Goal: Task Accomplishment & Management: Manage account settings

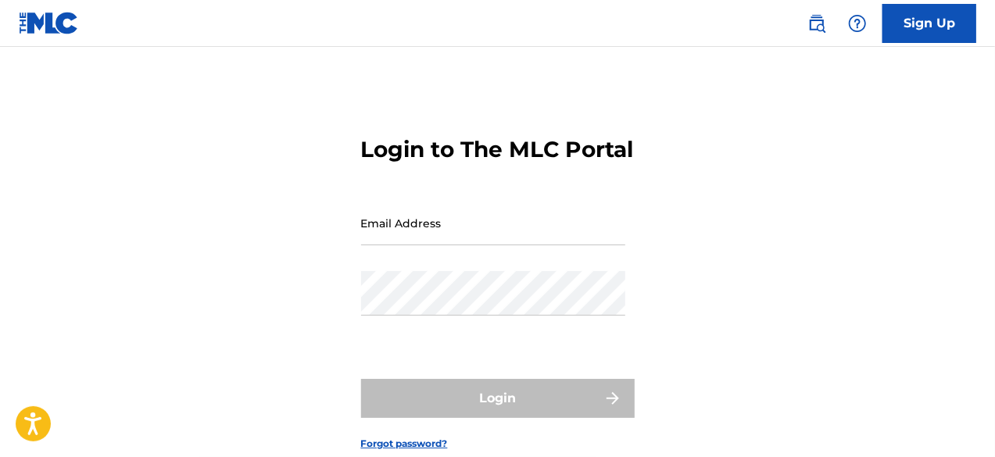
click at [458, 245] on input "Email Address" at bounding box center [493, 223] width 264 height 45
click at [438, 245] on input "Email Address" at bounding box center [493, 223] width 264 height 45
paste input "[EMAIL_ADDRESS][DOMAIN_NAME]"
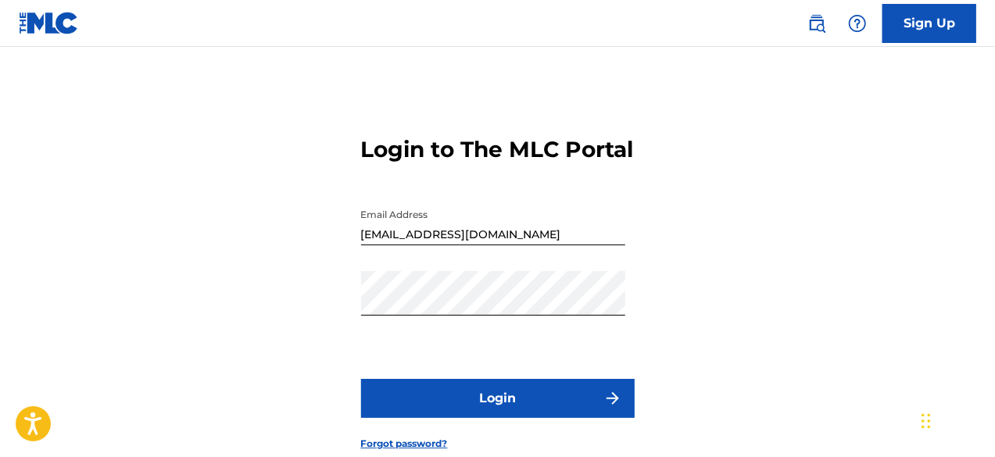
click at [496, 418] on button "Login" at bounding box center [498, 398] width 274 height 39
click at [441, 418] on button "Login" at bounding box center [498, 398] width 274 height 39
click at [514, 245] on input "[EMAIL_ADDRESS][DOMAIN_NAME]" at bounding box center [493, 223] width 264 height 45
click at [515, 418] on button "Login" at bounding box center [498, 398] width 274 height 39
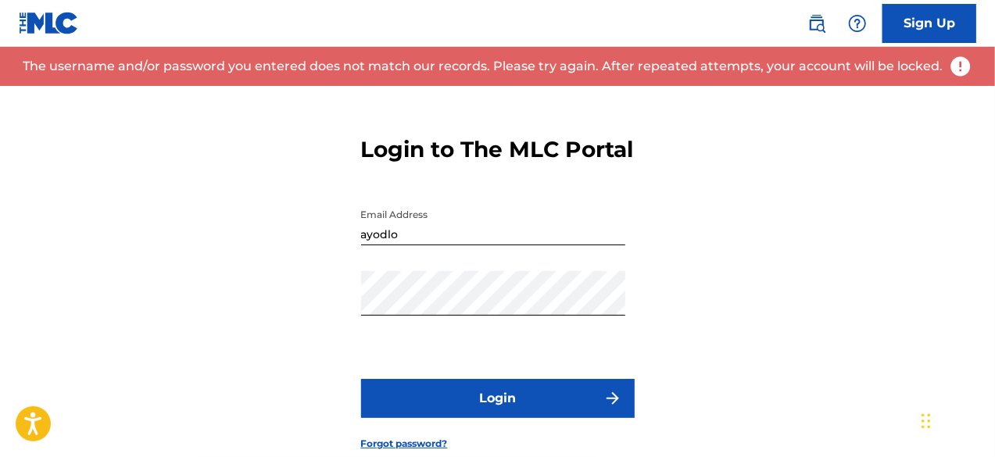
click at [515, 418] on button "Login" at bounding box center [498, 398] width 274 height 39
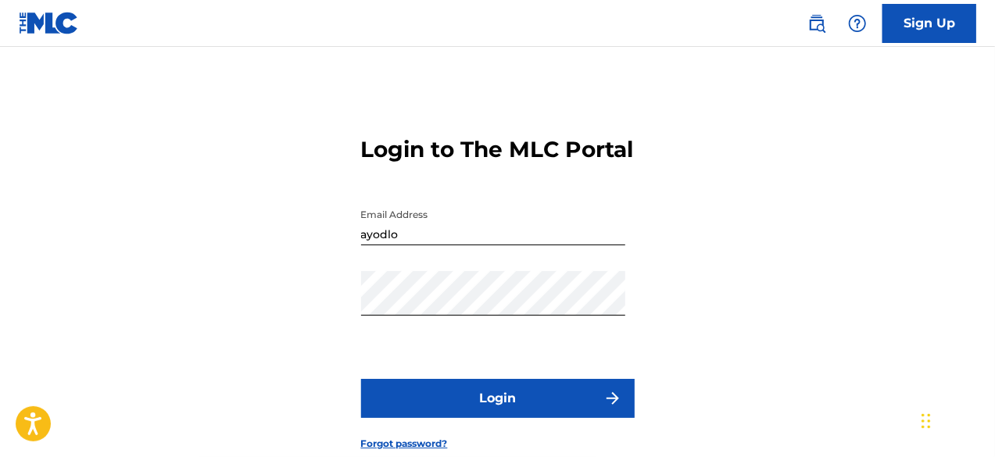
click at [456, 402] on form "Login to The MLC Portal Email Address ayodlo Password Login Forgot password?" at bounding box center [498, 281] width 274 height 390
click at [458, 418] on button "Login" at bounding box center [498, 398] width 274 height 39
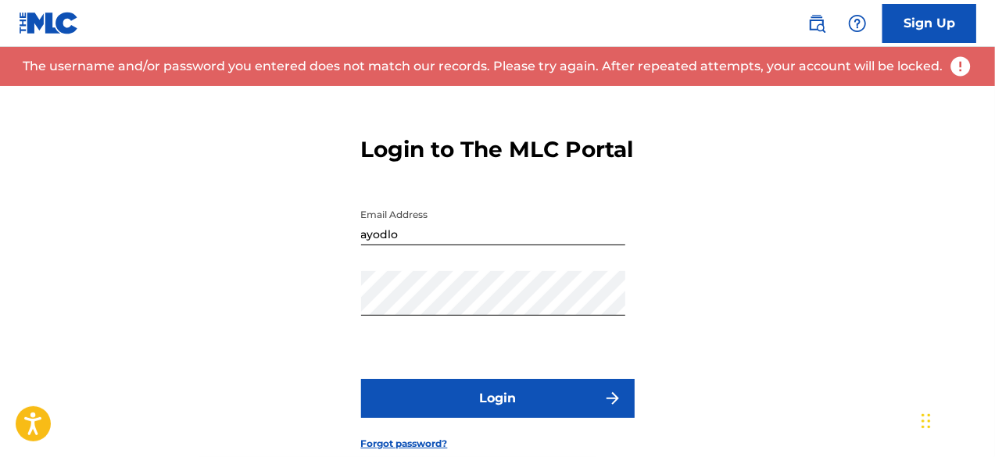
click at [421, 245] on input "ayodlo" at bounding box center [493, 223] width 264 height 45
paste input "[EMAIL_ADDRESS][DOMAIN_NAME]"
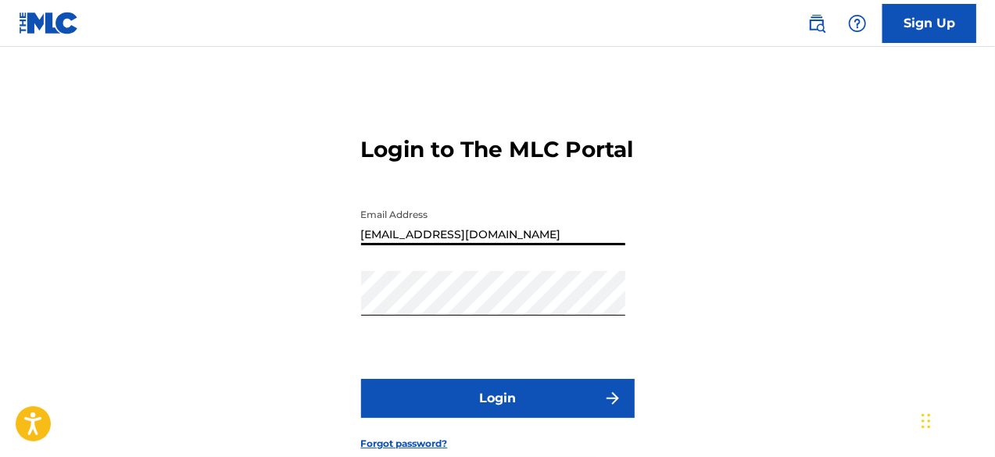
type input "[EMAIL_ADDRESS][DOMAIN_NAME]"
click at [477, 418] on button "Login" at bounding box center [498, 398] width 274 height 39
click at [466, 412] on button "Login" at bounding box center [498, 398] width 274 height 39
